Goal: Task Accomplishment & Management: Complete application form

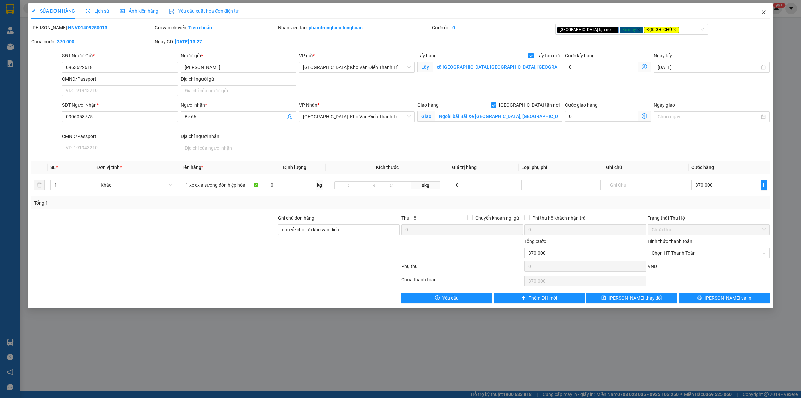
click at [768, 14] on span "Close" at bounding box center [764, 12] width 19 height 19
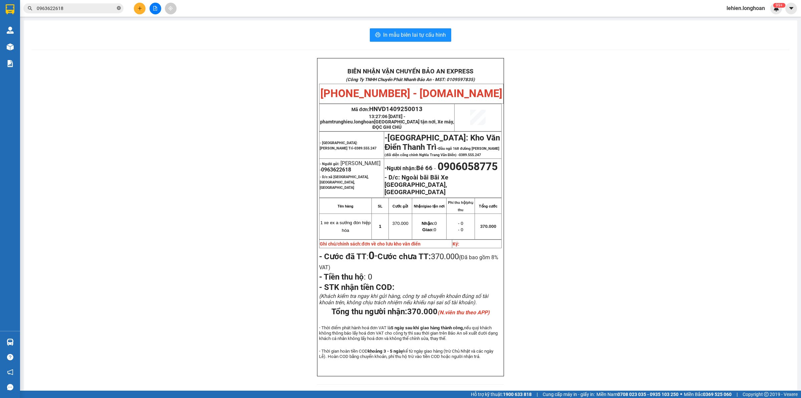
click at [121, 7] on icon "close-circle" at bounding box center [119, 8] width 4 height 4
click at [101, 11] on input "text" at bounding box center [76, 8] width 79 height 7
click at [102, 9] on input "text" at bounding box center [76, 8] width 79 height 7
click at [96, 9] on input "text" at bounding box center [76, 8] width 79 height 7
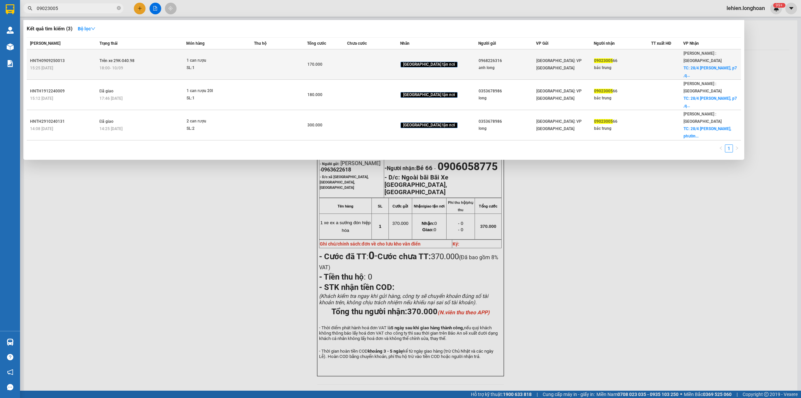
type input "09023005"
click at [206, 64] on div "SL: 1" at bounding box center [212, 67] width 50 height 7
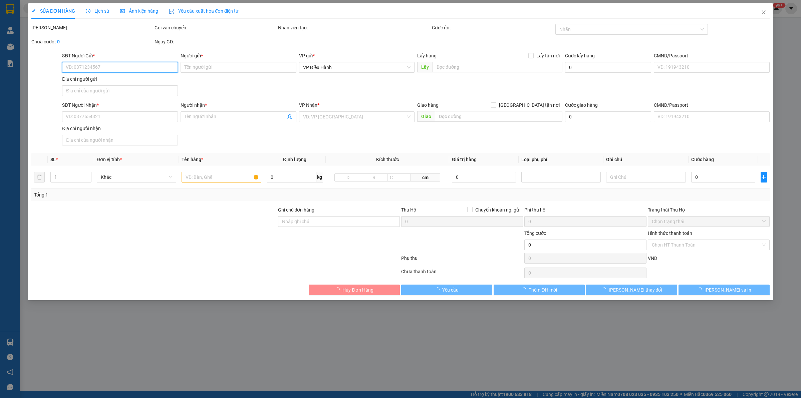
type input "0968226316"
type input "anh long"
type input "0902300566"
type input "bác trung"
checkbox input "true"
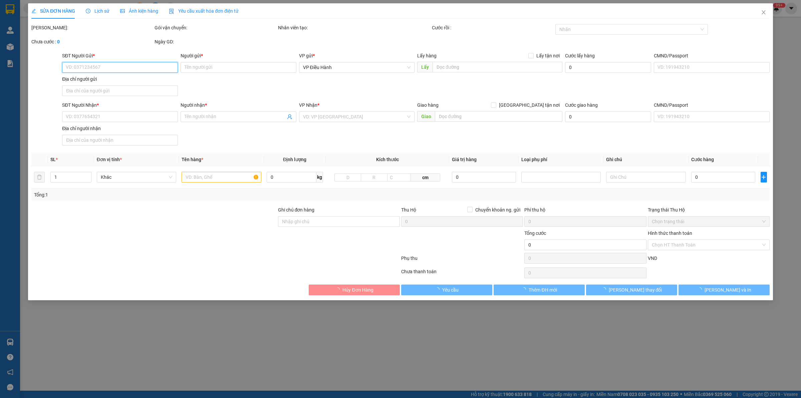
type input "28/4 [PERSON_NAME], p7 ,quận gò vấp , hcm"
type input "170.000"
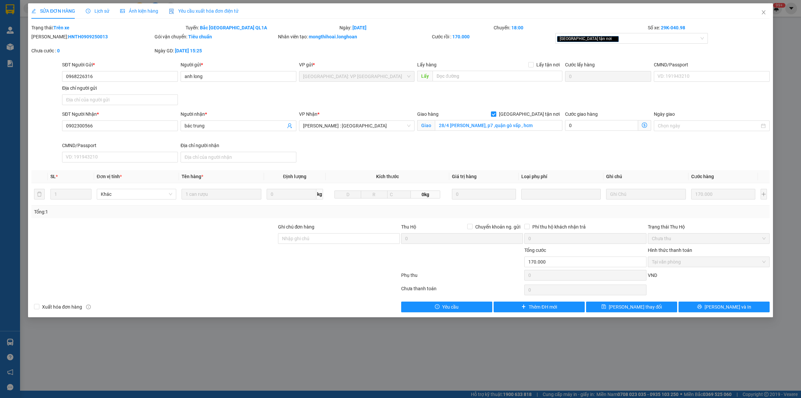
click at [89, 10] on icon "clock-circle" at bounding box center [88, 11] width 5 height 5
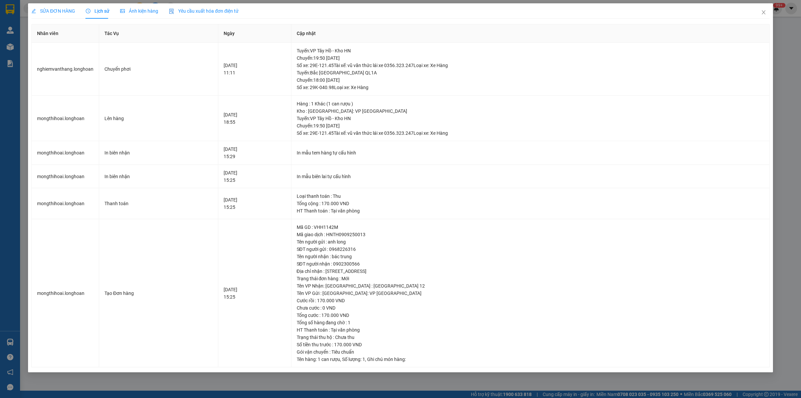
click at [44, 11] on span "SỬA ĐƠN HÀNG" at bounding box center [53, 10] width 44 height 5
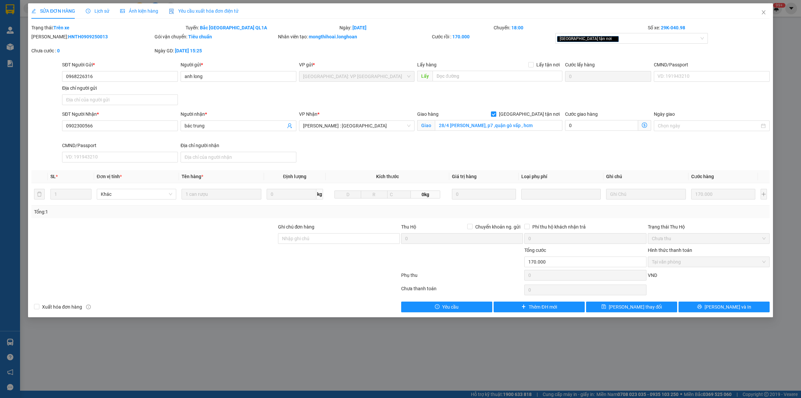
click at [101, 12] on span "Lịch sử" at bounding box center [98, 10] width 24 height 5
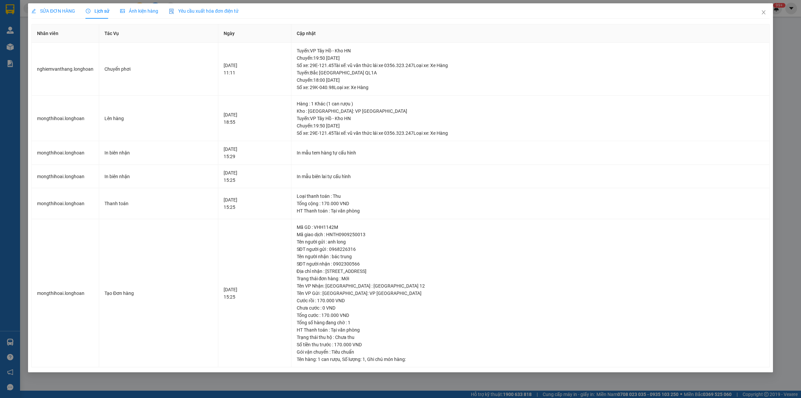
click at [62, 12] on span "SỬA ĐƠN HÀNG" at bounding box center [53, 10] width 44 height 5
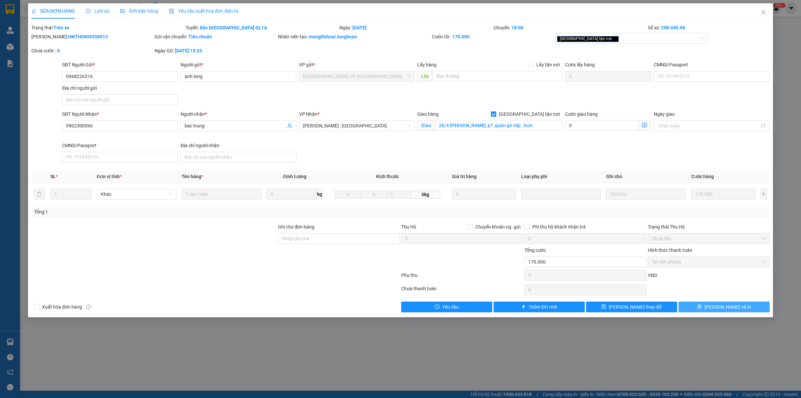
click at [702, 306] on icon "printer" at bounding box center [700, 307] width 4 height 4
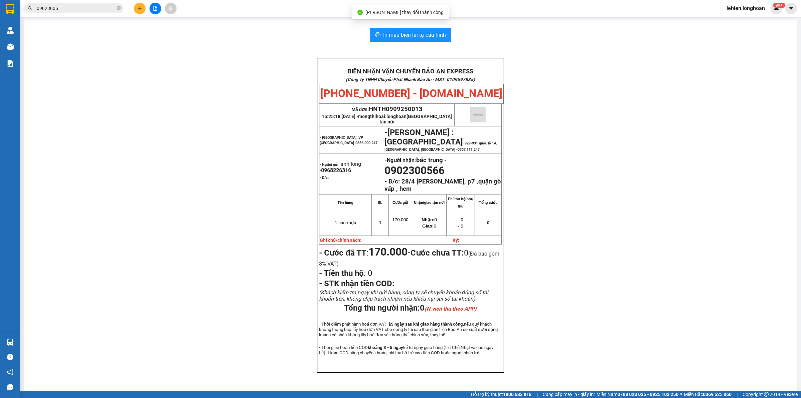
scroll to position [21, 0]
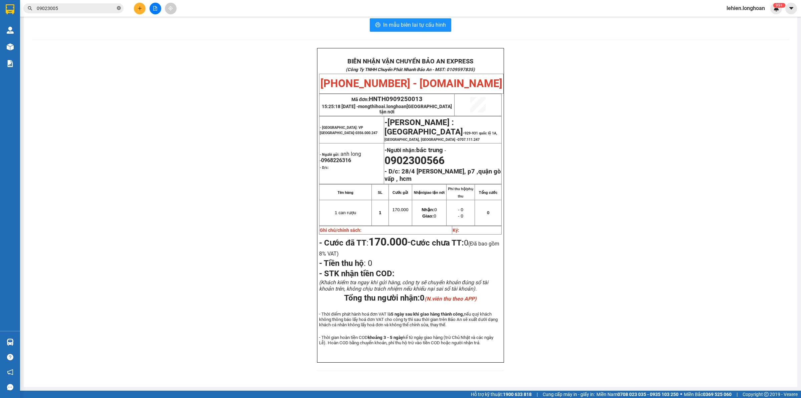
click at [119, 9] on icon "close-circle" at bounding box center [119, 8] width 4 height 4
paste input "0902178677"
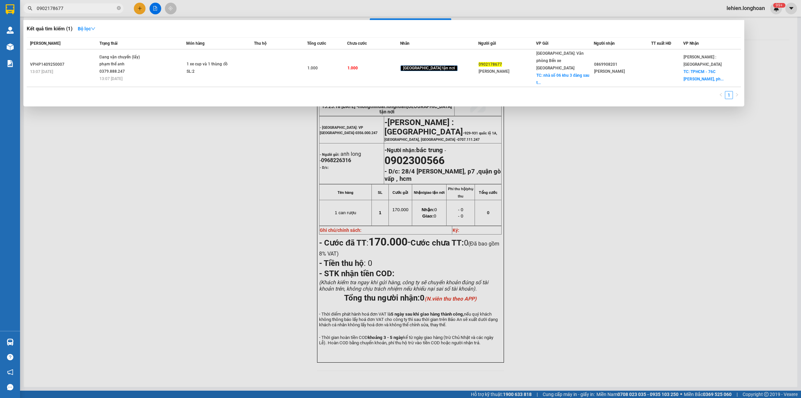
type input "0902178677"
click at [118, 9] on icon "close-circle" at bounding box center [119, 8] width 4 height 4
paste input "0353360815"
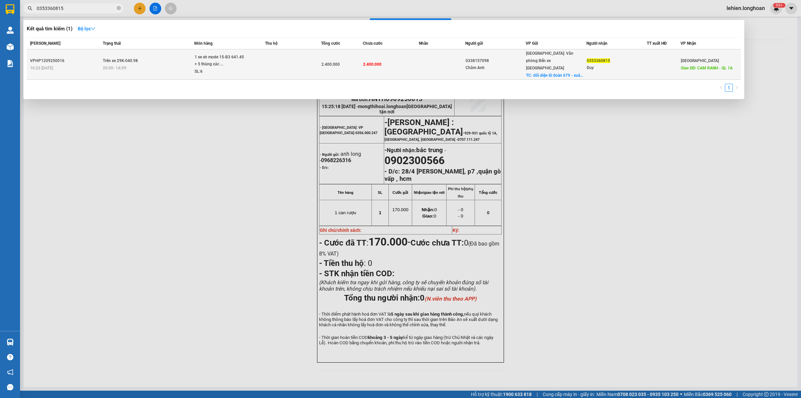
type input "0353360815"
click at [167, 64] on div "20:00 [DATE]" at bounding box center [148, 67] width 91 height 7
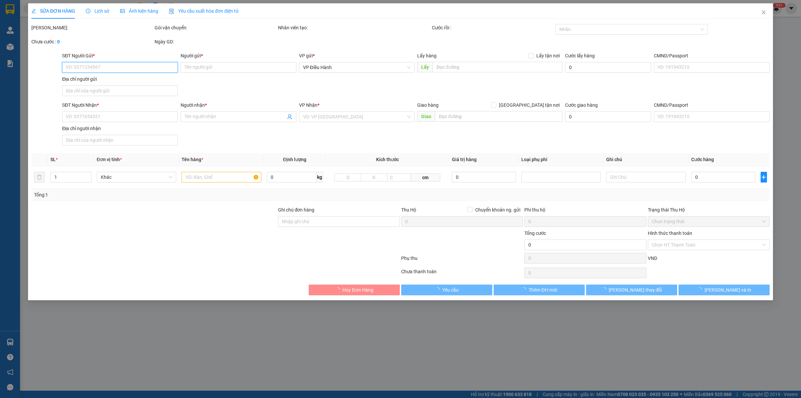
type input "0338157098"
type input "Châm Anh"
checkbox input "true"
type input "đối diện lữ đoàn 679 - xuân sơn 2 - an thắng - an lão - [GEOGRAPHIC_DATA]"
type input "0353360815"
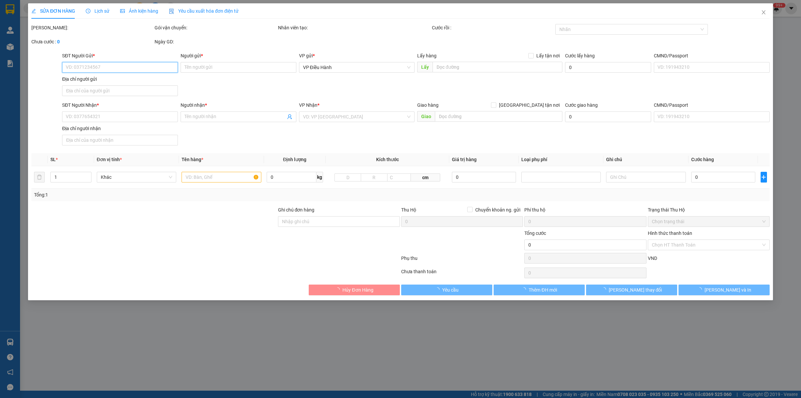
type input "Duy"
type input "CAM RANH - QL 1A"
type input "1 CHÌA KHÓA +1 GIẤY TỜ XE BỎ CỐP XE"
type input "2.400.000"
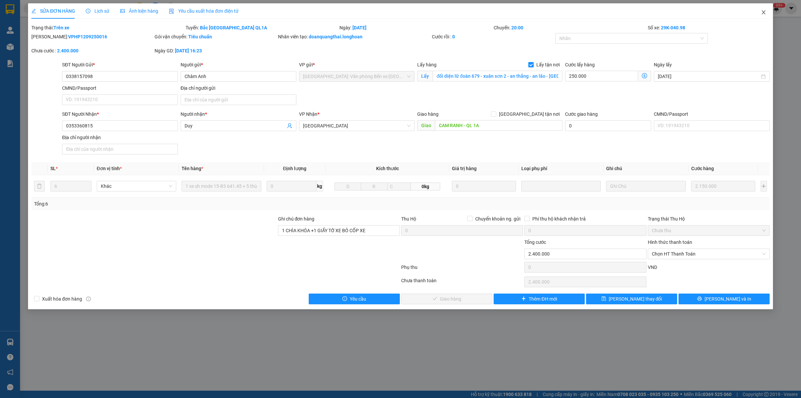
click at [770, 12] on span "Close" at bounding box center [764, 12] width 19 height 19
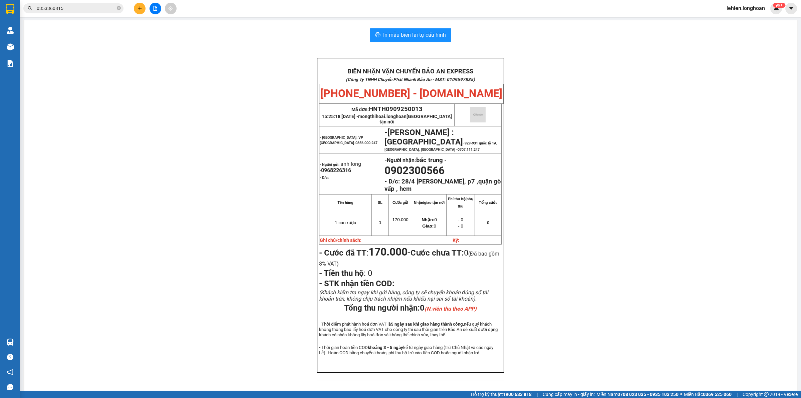
click at [121, 8] on icon "close-circle" at bounding box center [119, 8] width 4 height 4
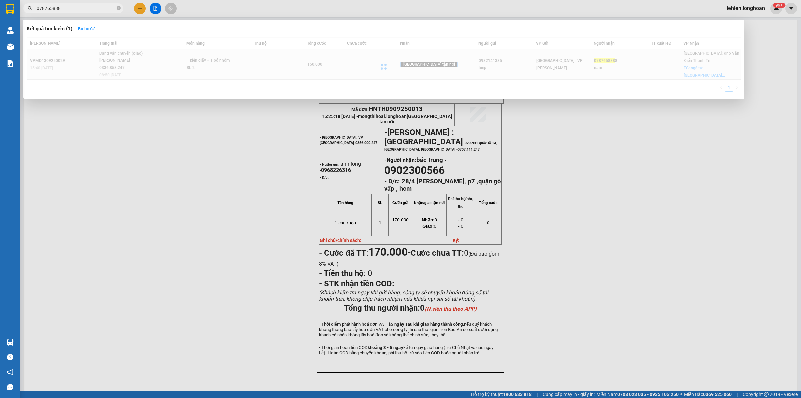
type input "078765888"
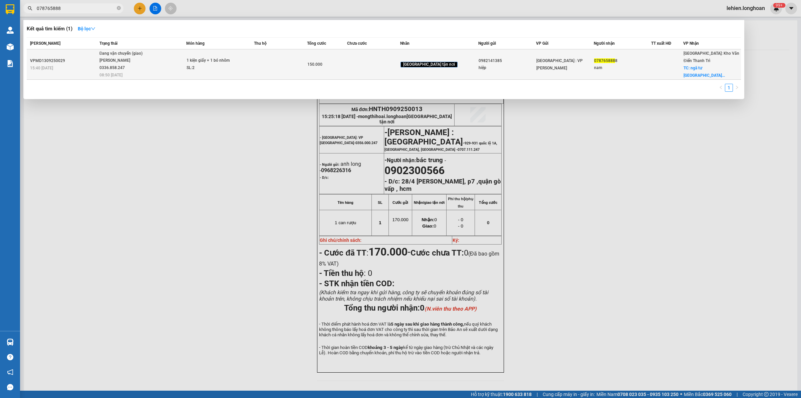
click at [169, 72] on td "Đang vận chuyển (giao) [PERSON_NAME] 0336.858.247 08:50 [DATE]" at bounding box center [142, 64] width 89 height 30
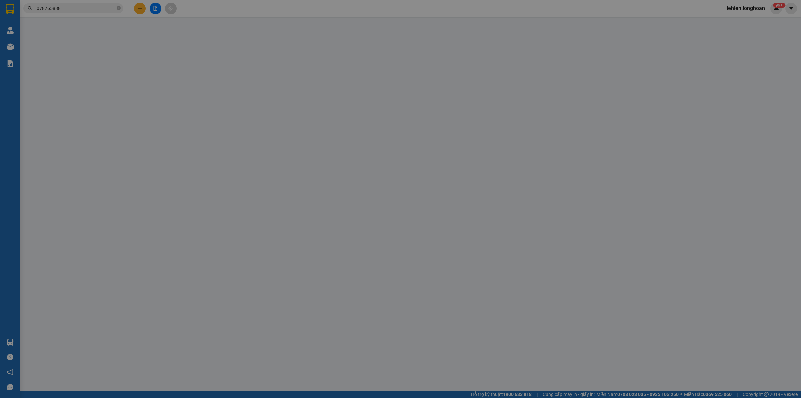
type input "0982141385"
type input "hiệp"
type input "0787658888"
type input "nam"
checkbox input "true"
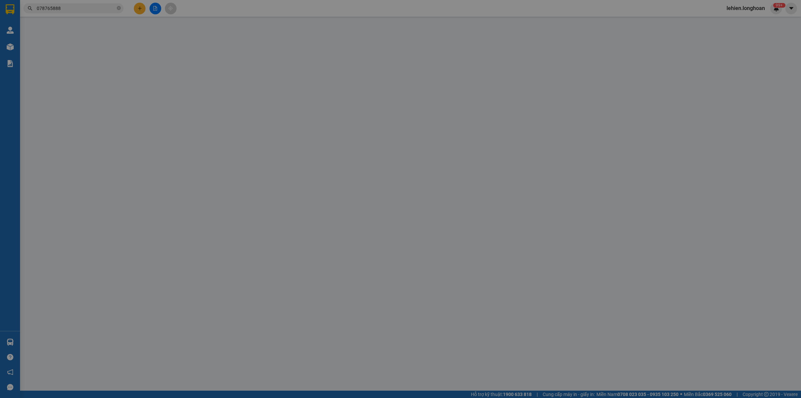
type input "ngã tư [GEOGRAPHIC_DATA]"
type input "150.000"
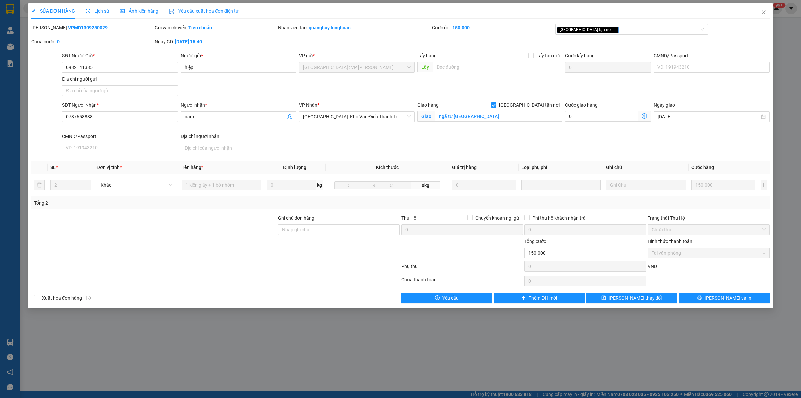
click at [98, 7] on div "Lịch sử" at bounding box center [98, 10] width 24 height 7
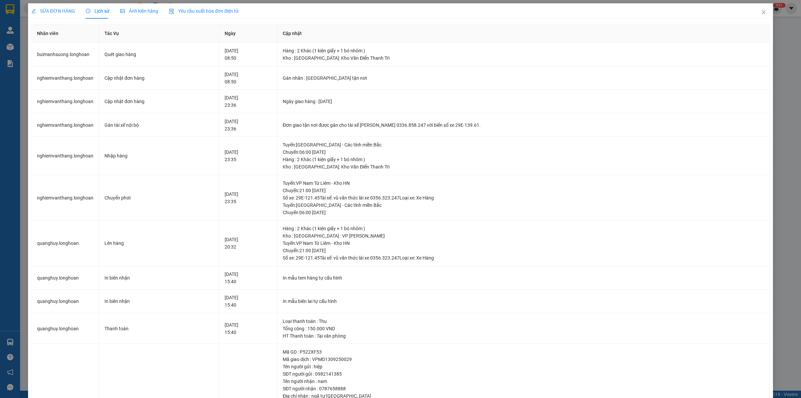
click at [56, 14] on div "SỬA ĐƠN HÀNG" at bounding box center [53, 10] width 44 height 7
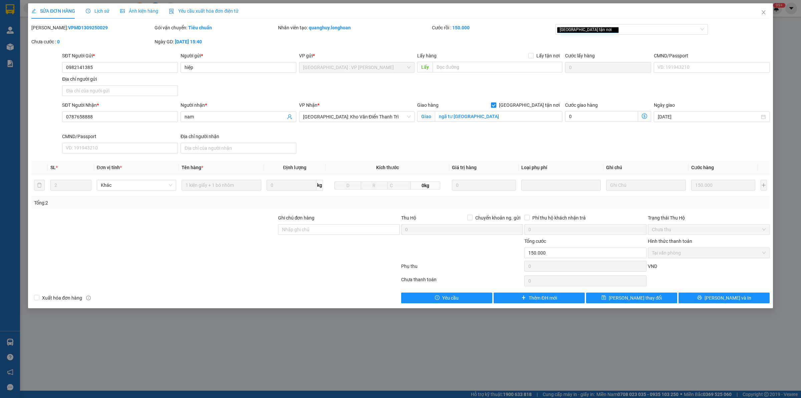
click at [108, 11] on span "Lịch sử" at bounding box center [98, 10] width 24 height 5
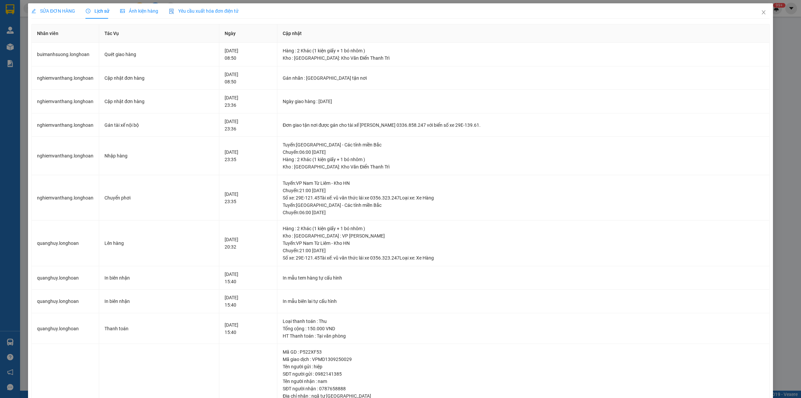
click at [59, 6] on div "SỬA ĐƠN HÀNG" at bounding box center [53, 10] width 44 height 15
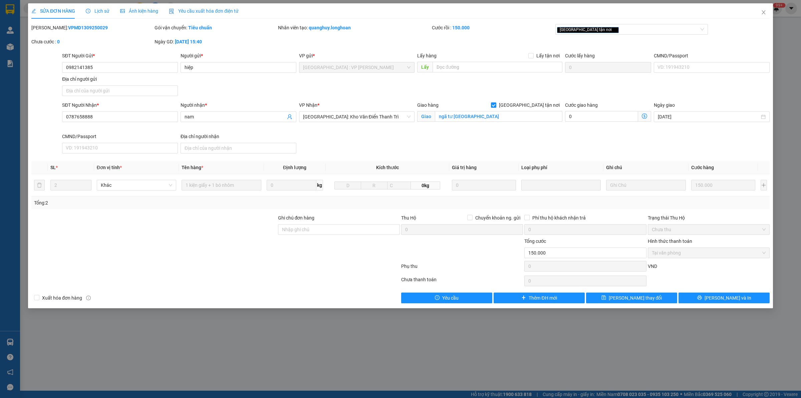
drag, startPoint x: 100, startPoint y: 11, endPoint x: 130, endPoint y: 14, distance: 29.5
click at [100, 11] on span "Lịch sử" at bounding box center [98, 10] width 24 height 5
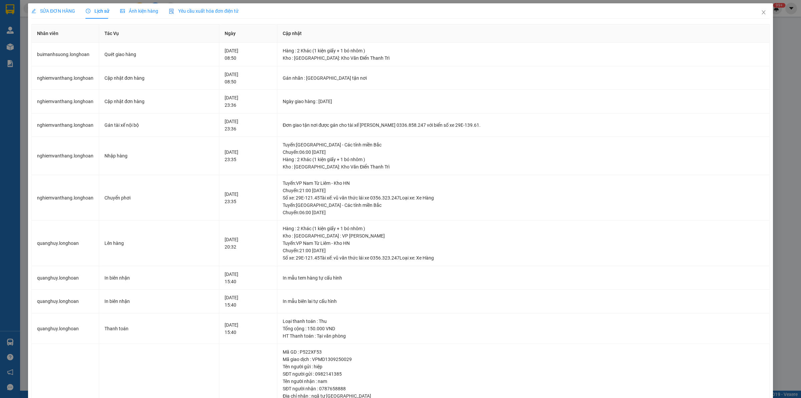
click at [61, 4] on div "SỬA ĐƠN HÀNG" at bounding box center [53, 10] width 44 height 15
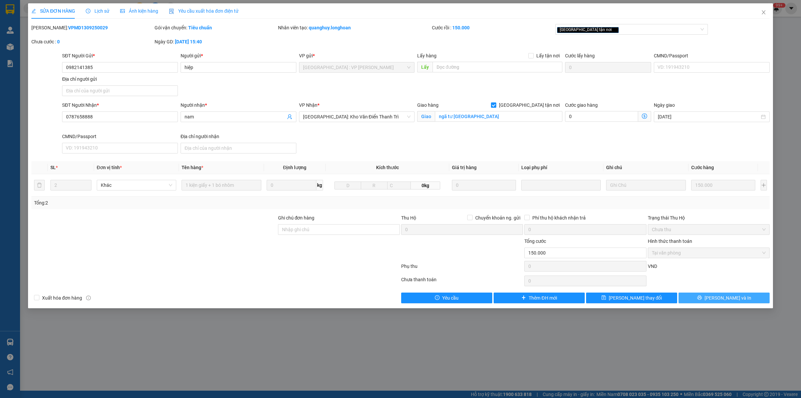
click at [735, 299] on span "[PERSON_NAME] và In" at bounding box center [728, 298] width 47 height 7
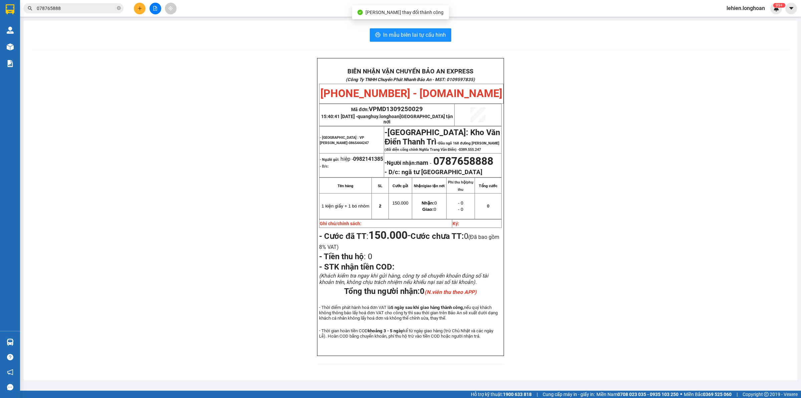
scroll to position [17, 0]
click at [119, 9] on icon "close-circle" at bounding box center [119, 8] width 4 height 4
paste input "0825114598"
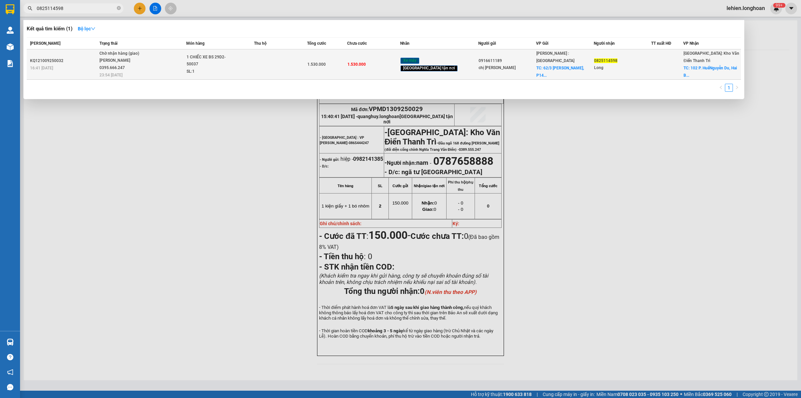
type input "0825114598"
click at [146, 58] on div "[PERSON_NAME] 0395.666.247" at bounding box center [125, 64] width 50 height 14
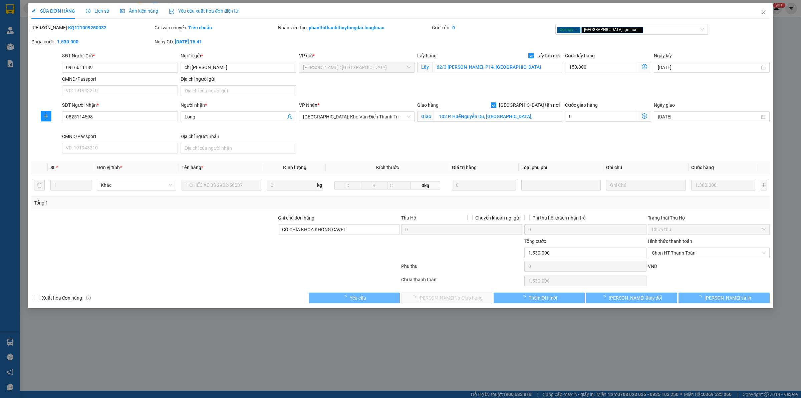
type input "0916611189"
type input "chị [PERSON_NAME]"
checkbox input "true"
type input "62/3 [PERSON_NAME], P14, [GEOGRAPHIC_DATA]"
type input "0825114598"
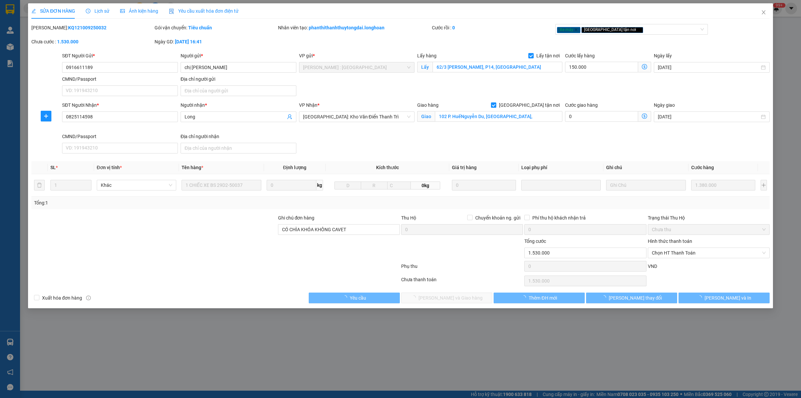
type input "Long"
checkbox input "true"
type input "102 P. HuếNguyễn Du, [GEOGRAPHIC_DATA],"
type input "CÓ CHÌA KHÓA KHÔNG CAVET"
type input "1.530.000"
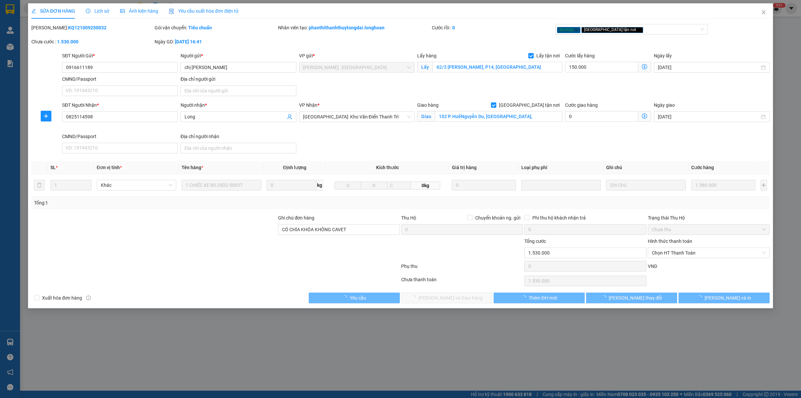
type input "1.530.000"
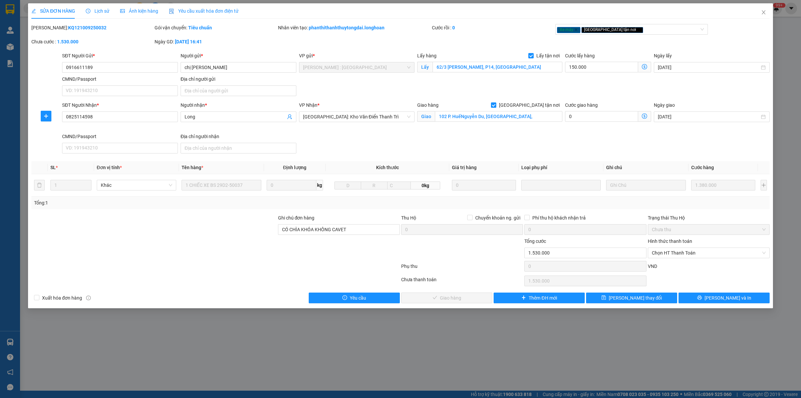
click at [92, 11] on span "Lịch sử" at bounding box center [98, 10] width 24 height 5
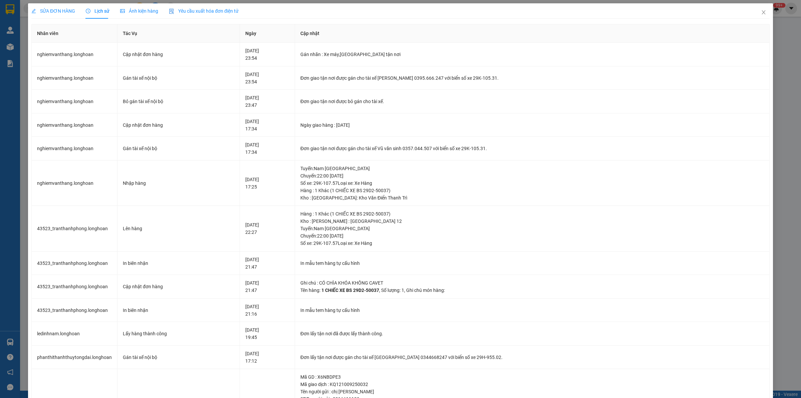
click at [63, 15] on div "SỬA ĐƠN HÀNG" at bounding box center [53, 10] width 44 height 15
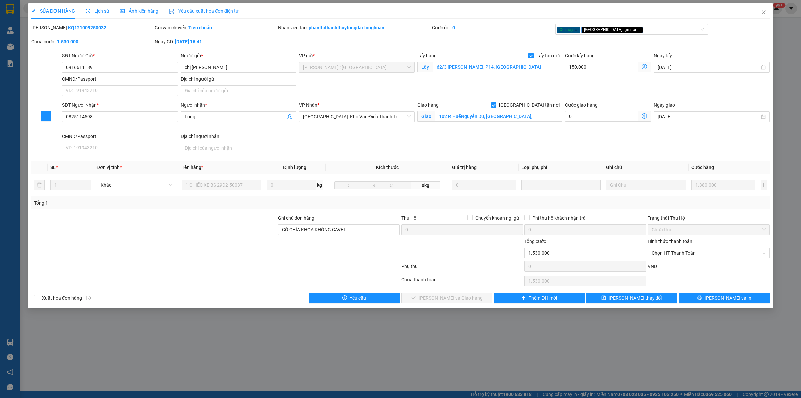
click at [218, 267] on div at bounding box center [216, 267] width 370 height 13
click at [697, 296] on button "[PERSON_NAME] và In" at bounding box center [724, 298] width 91 height 11
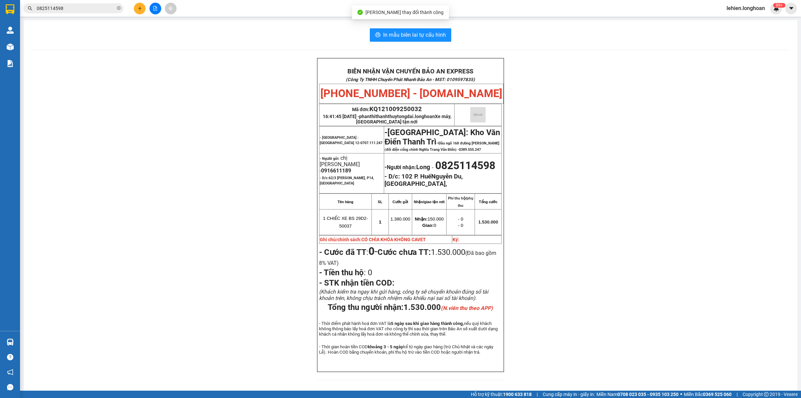
scroll to position [17, 0]
